Goal: Check status: Check status

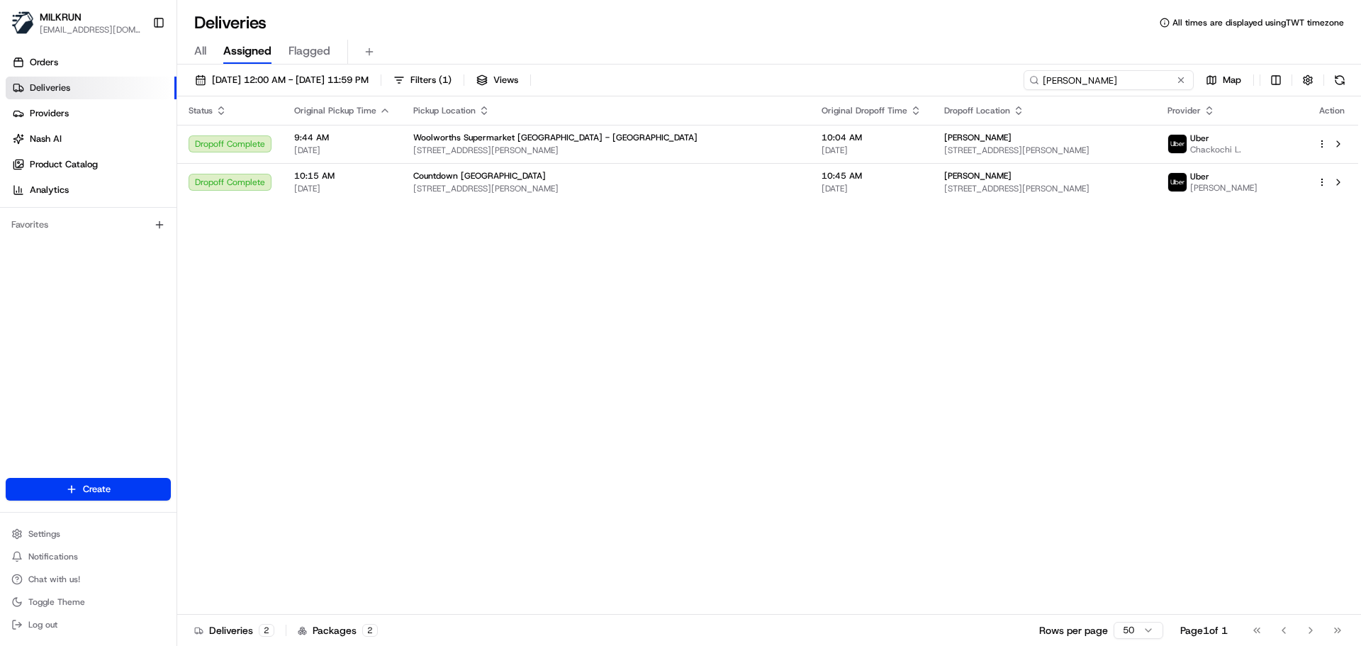
click at [1129, 79] on input "[PERSON_NAME]" at bounding box center [1109, 80] width 170 height 20
paste input "[PERSON_NAME]"
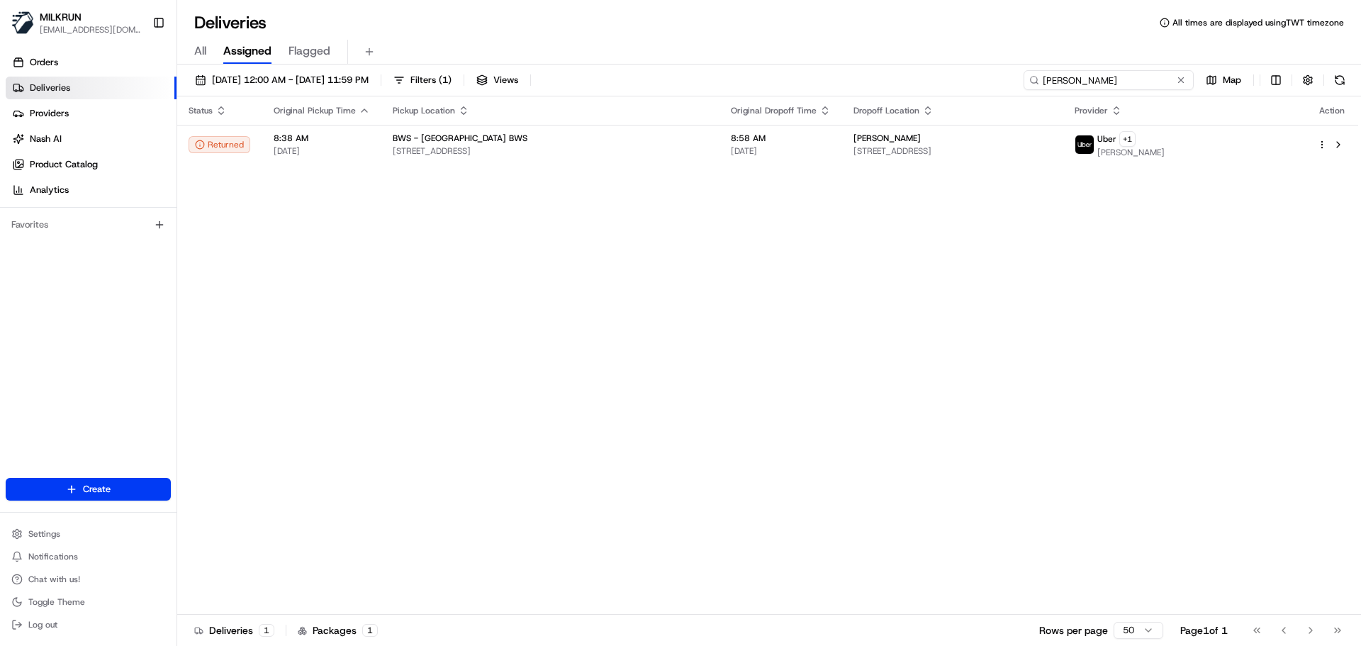
click at [1126, 82] on input "[PERSON_NAME]" at bounding box center [1109, 80] width 170 height 20
click at [1125, 82] on input "[PERSON_NAME]" at bounding box center [1109, 80] width 170 height 20
paste input "[PERSON_NAME]"
type input "[PERSON_NAME]"
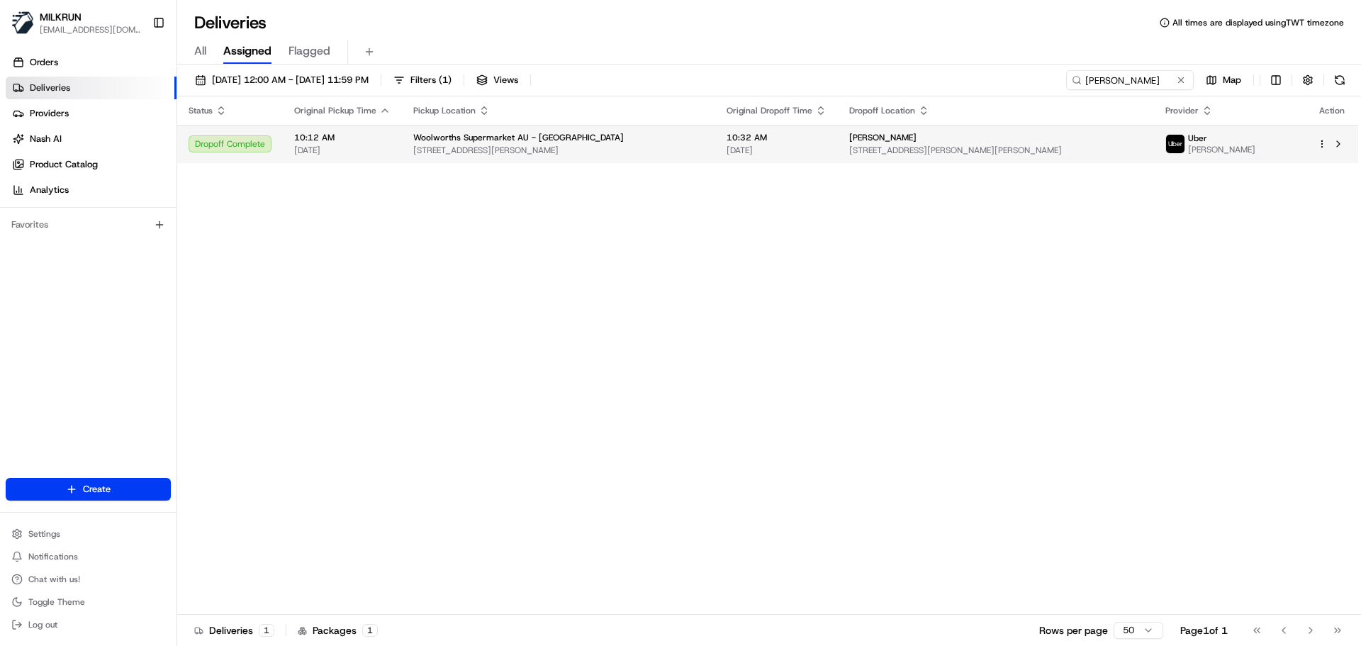
click at [495, 161] on td "Woolworths Supermarket AU - [GEOGRAPHIC_DATA] [STREET_ADDRESS][PERSON_NAME]" at bounding box center [558, 144] width 313 height 38
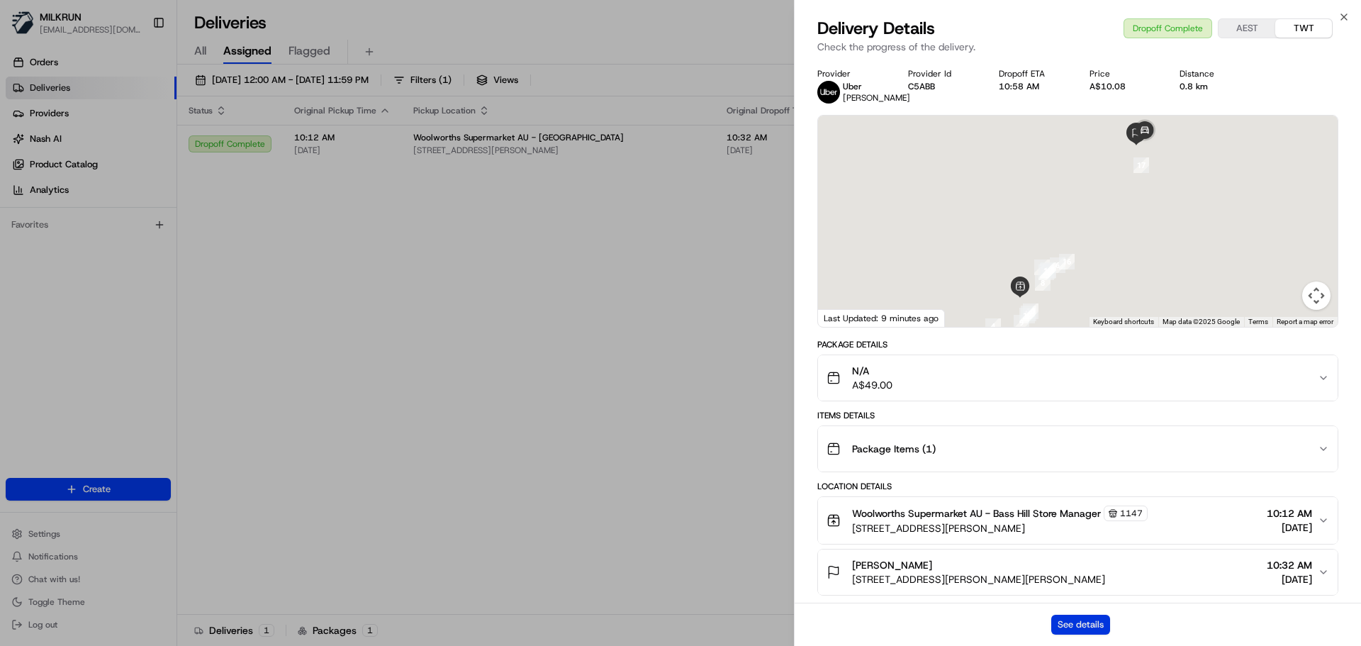
click at [1084, 627] on button "See details" at bounding box center [1080, 625] width 59 height 20
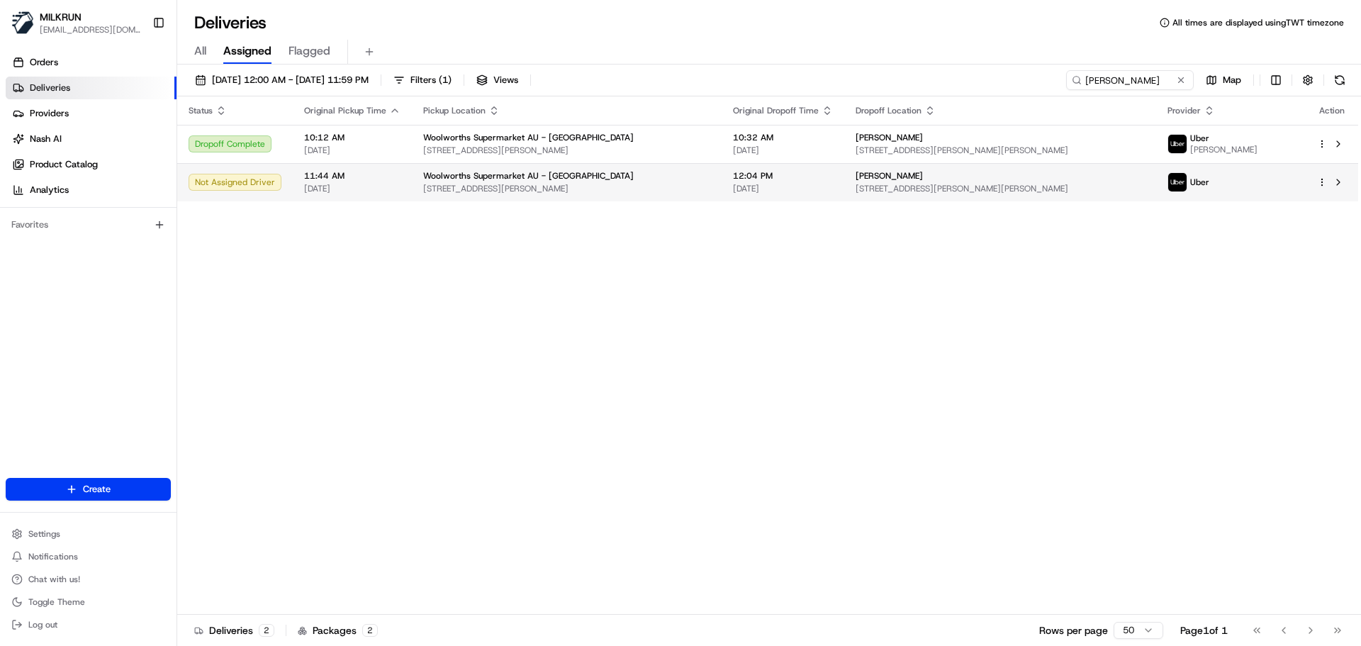
click at [487, 177] on span "Woolworths Supermarket AU - [GEOGRAPHIC_DATA]" at bounding box center [528, 175] width 211 height 11
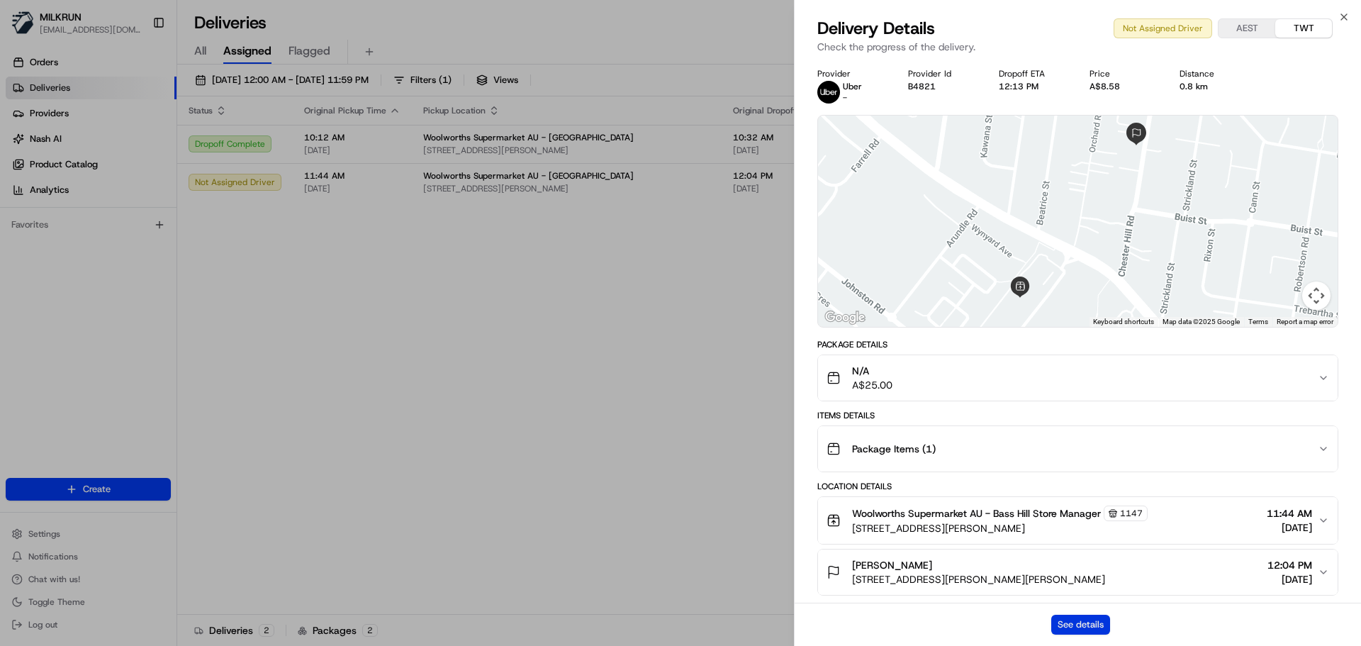
click at [1068, 615] on button "See details" at bounding box center [1080, 625] width 59 height 20
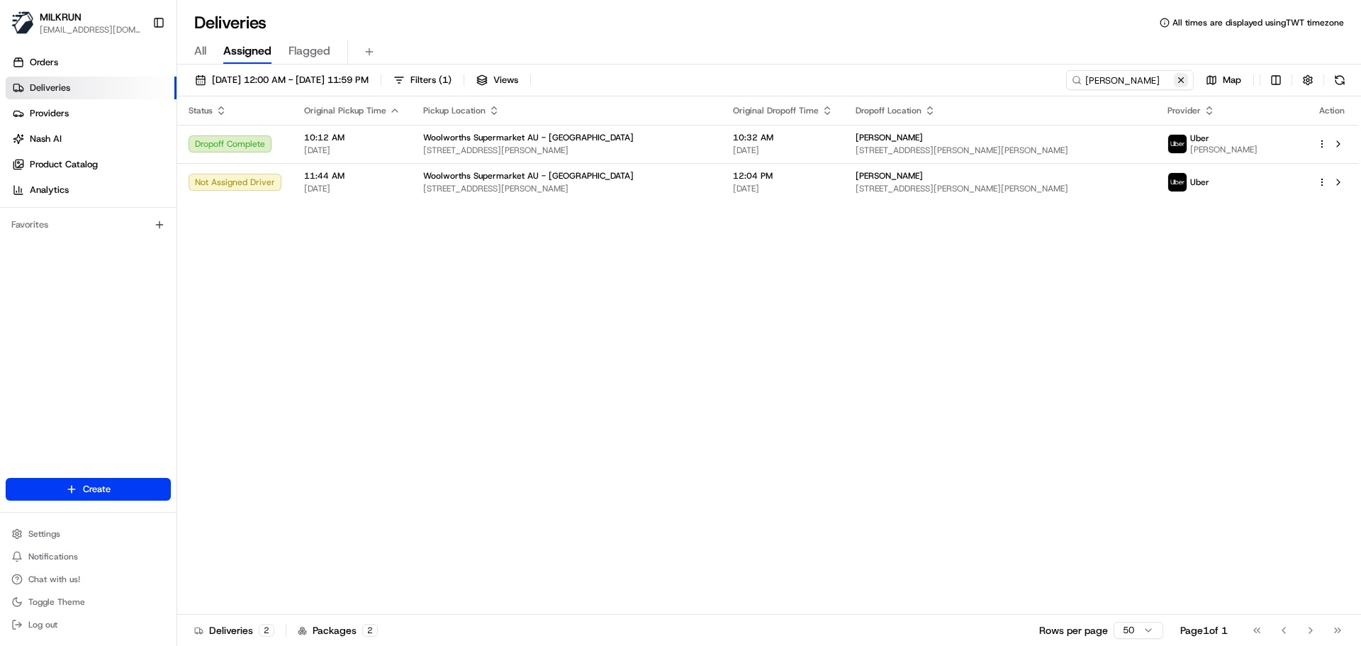
click at [1182, 84] on button at bounding box center [1181, 80] width 14 height 14
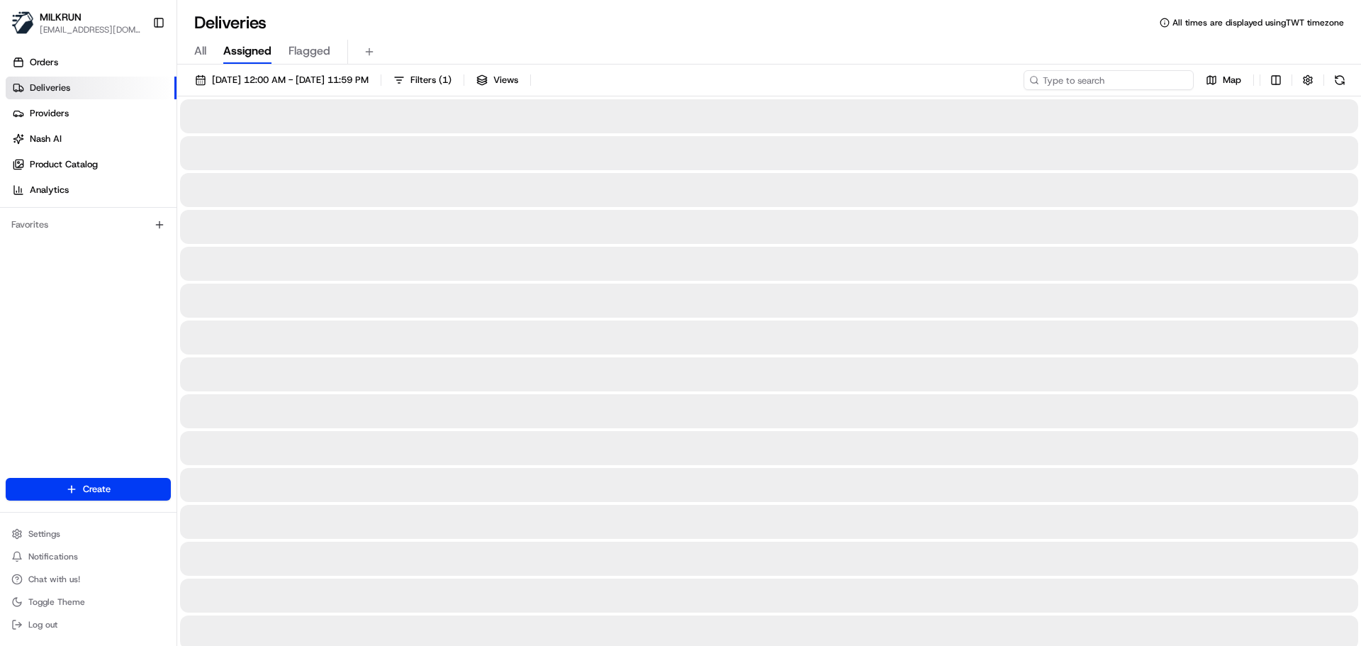
click at [1094, 87] on input at bounding box center [1109, 80] width 170 height 20
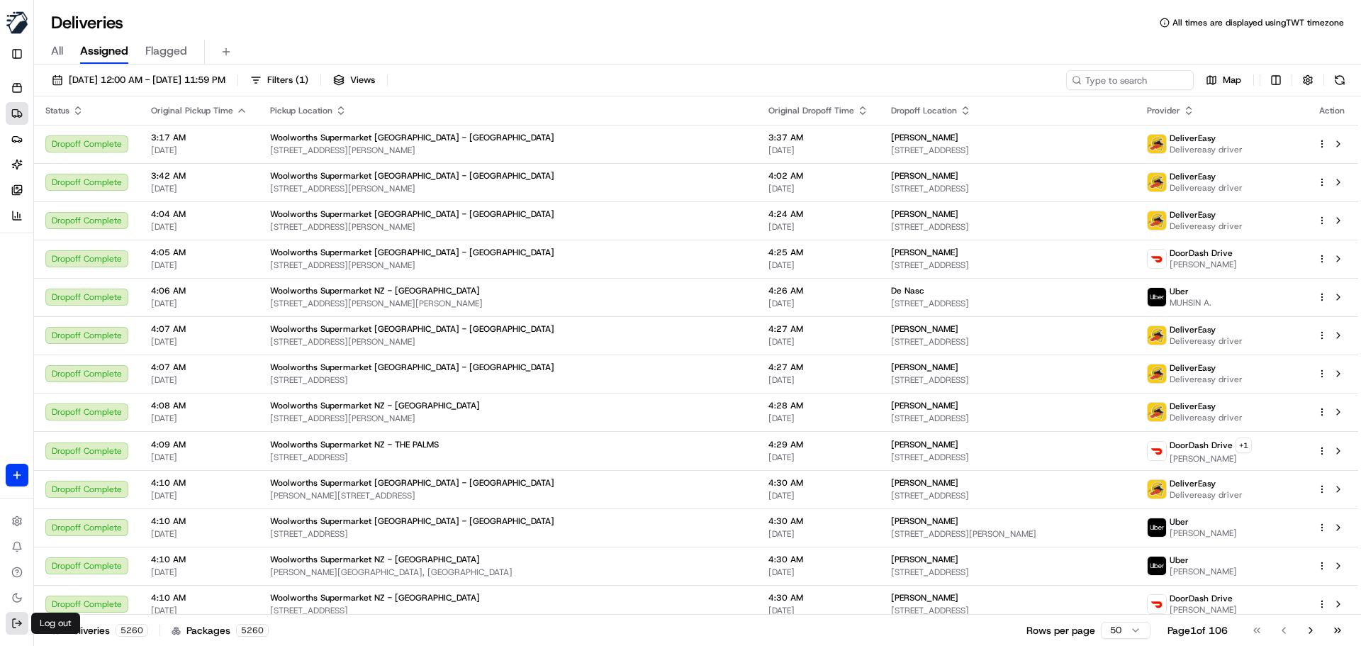
click at [13, 624] on icon at bounding box center [14, 623] width 3 height 9
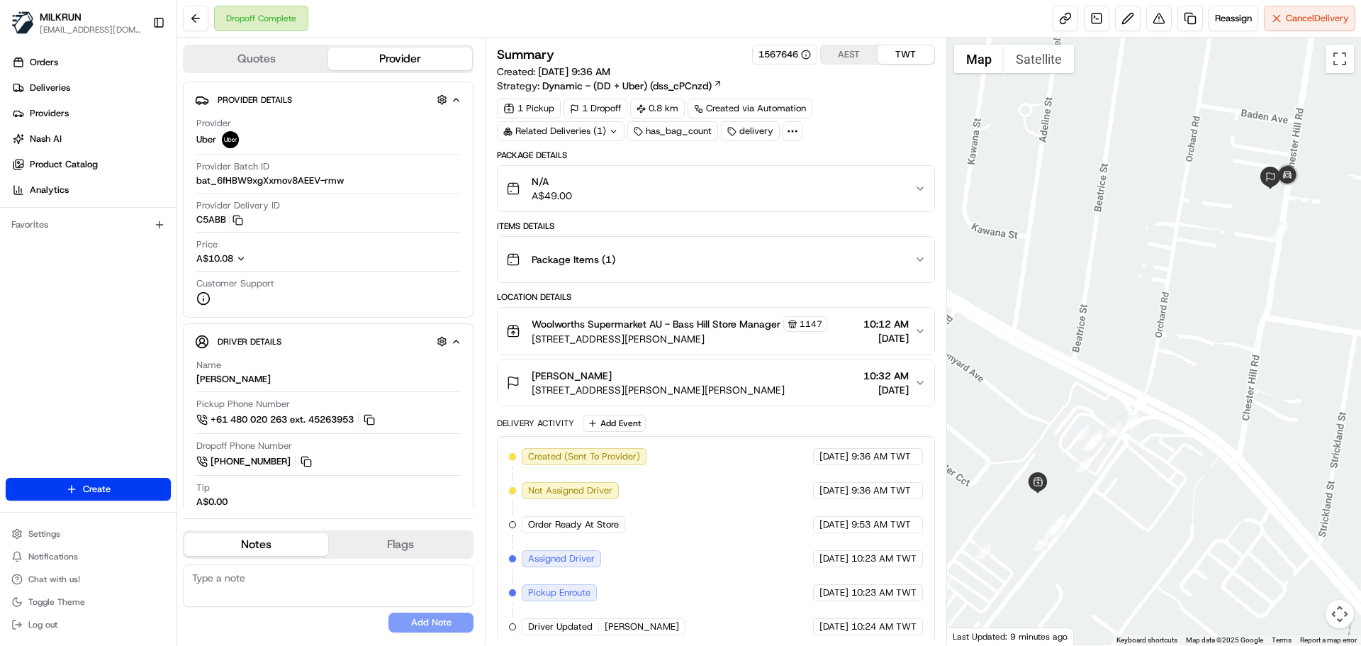
click at [683, 553] on div "Created (Sent To Provider) Uber 22/08/2025 9:36 AM TWT Not Assigned Driver Uber…" at bounding box center [715, 626] width 413 height 357
drag, startPoint x: 683, startPoint y: 553, endPoint x: 721, endPoint y: 483, distance: 79.9
click at [698, 434] on div "Delivery Activity Add Event Created (Sent To Provider) Uber 22/08/2025 9:36 AM …" at bounding box center [715, 616] width 437 height 403
click at [754, 548] on div "Created (Sent To Provider) Uber 22/08/2025 9:36 AM TWT Not Assigned Driver Uber…" at bounding box center [715, 626] width 413 height 357
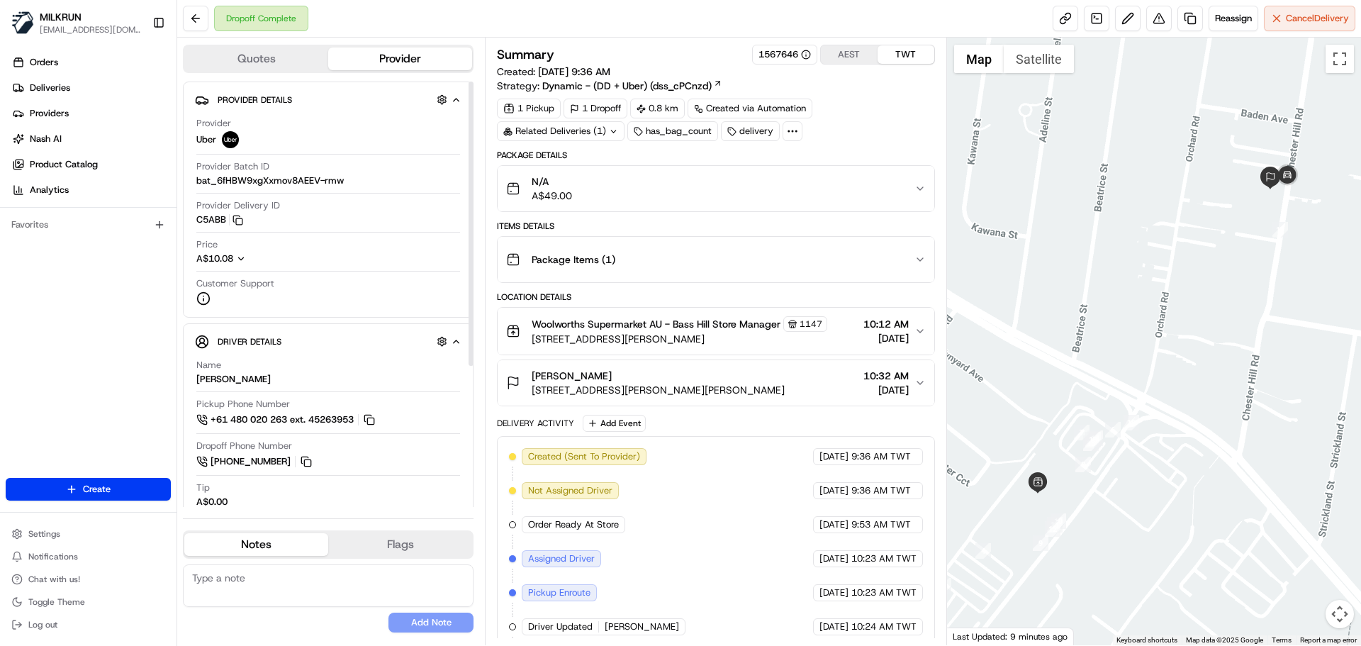
click at [686, 403] on button "sakina Klink 126 Chester Hill Rd, Bass Hill, NSW 2197, AU 10:32 AM 22/08/2025" at bounding box center [716, 382] width 436 height 45
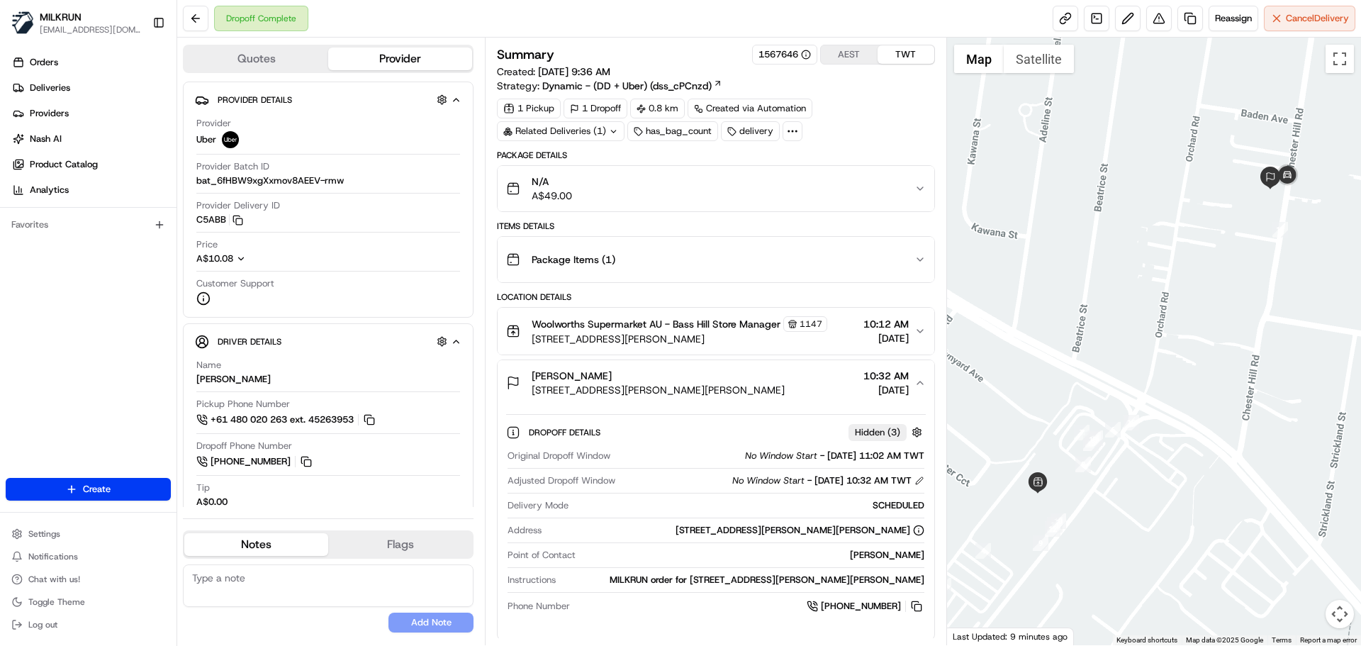
click at [539, 432] on span "Dropoff Details" at bounding box center [566, 432] width 74 height 11
drag, startPoint x: 539, startPoint y: 432, endPoint x: 603, endPoint y: 432, distance: 63.8
click at [595, 432] on span "Dropoff Details" at bounding box center [566, 432] width 74 height 11
click at [603, 432] on span "Dropoff Details" at bounding box center [566, 432] width 74 height 11
